Goal: Obtain resource: Download file/media

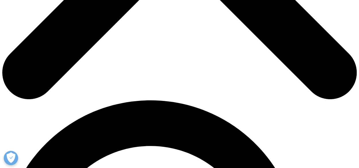
scroll to position [563, 338]
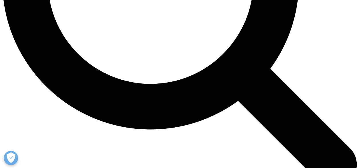
scroll to position [526, 0]
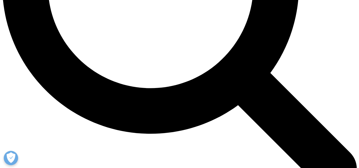
type input "Valerie"
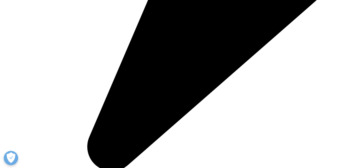
type input "Thompson"
type input "valere.thompson@health.govt.nz"
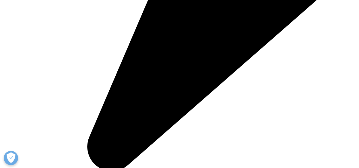
type input "Policy"
type input "MoH"
select select "New Zealand"
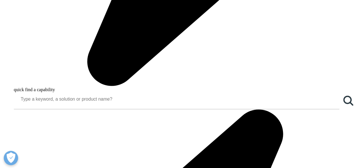
scroll to position [648, 0]
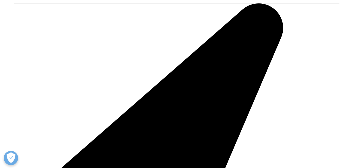
scroll to position [42, 139]
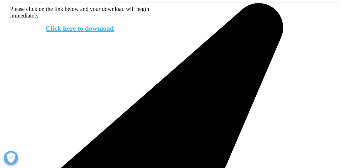
click at [101, 32] on link "Click here to download" at bounding box center [80, 28] width 68 height 7
